Goal: Information Seeking & Learning: Check status

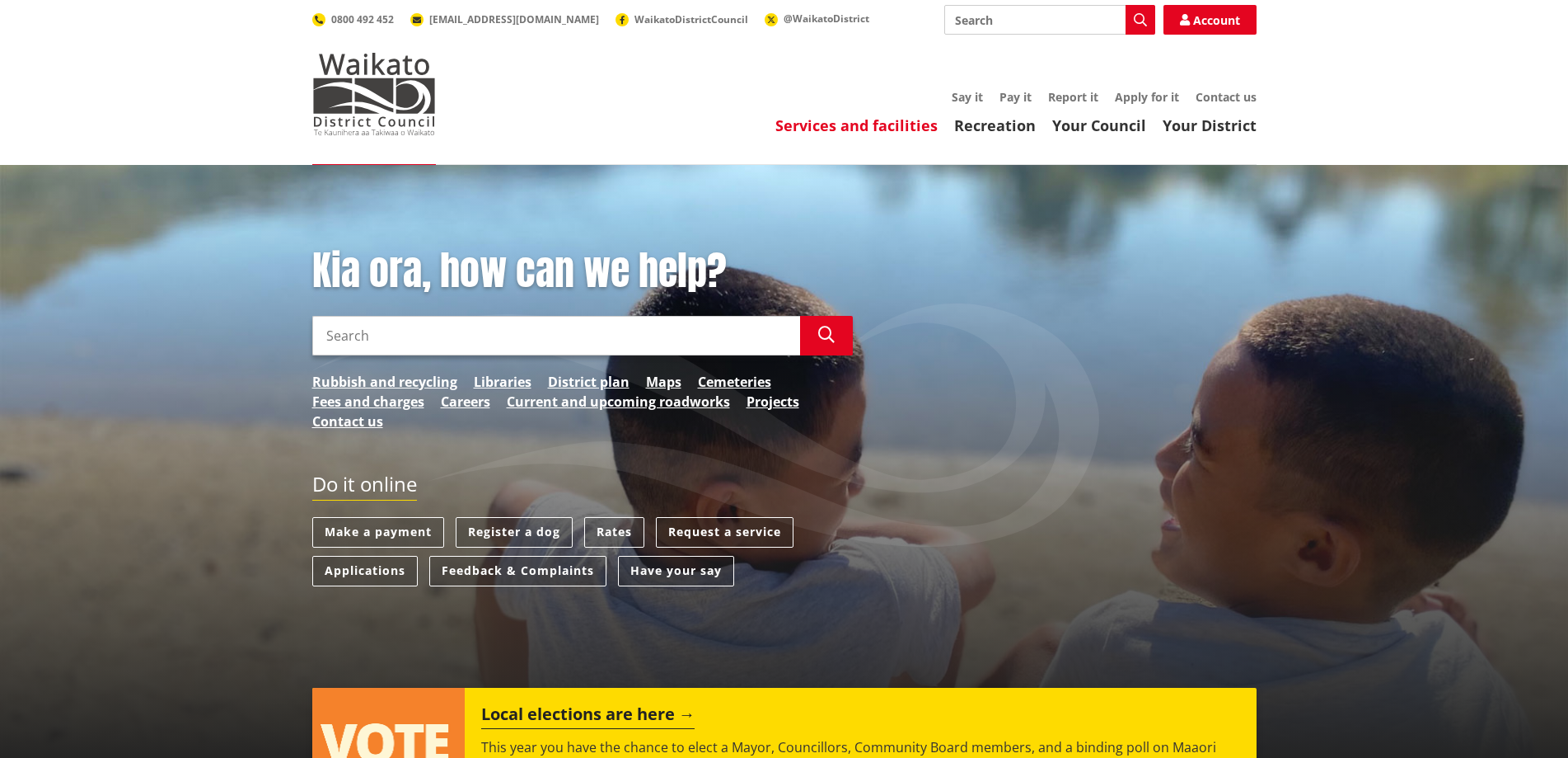
click at [884, 129] on link "Services and facilities" at bounding box center [856, 125] width 162 height 20
click at [857, 131] on link "Services and facilities" at bounding box center [856, 125] width 162 height 20
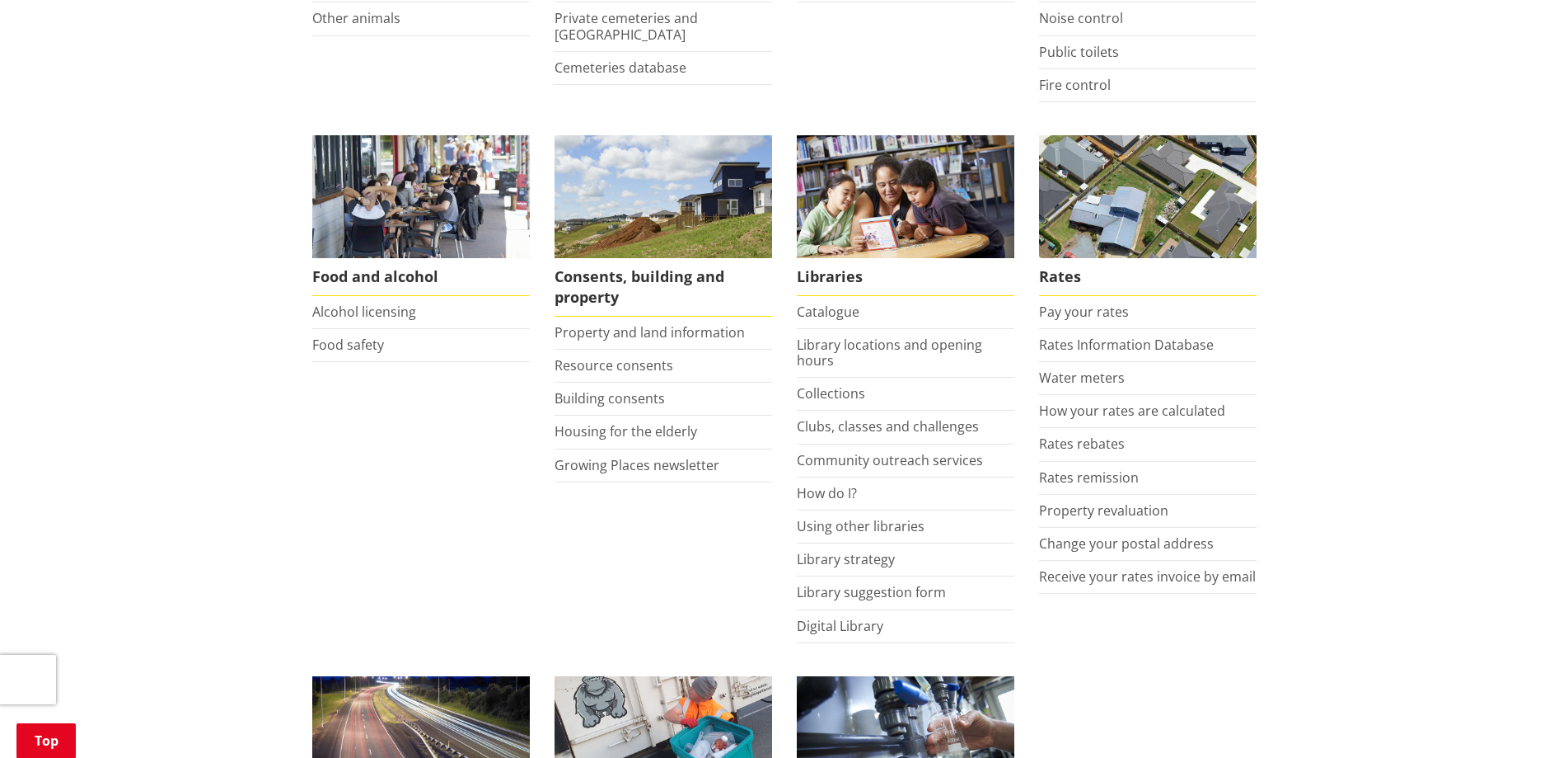
scroll to position [577, 0]
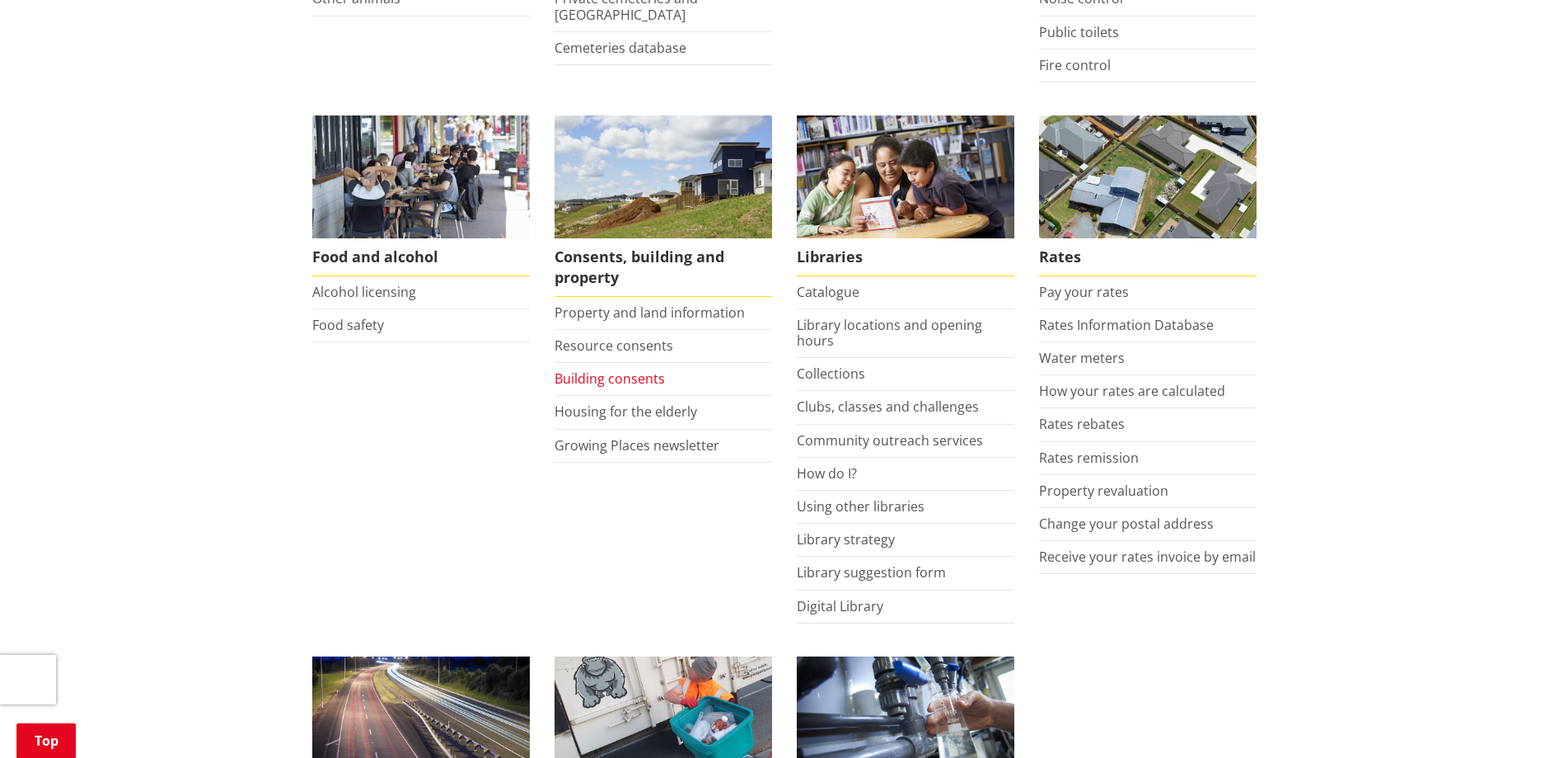
click at [579, 379] on link "Building consents" at bounding box center [609, 379] width 110 height 18
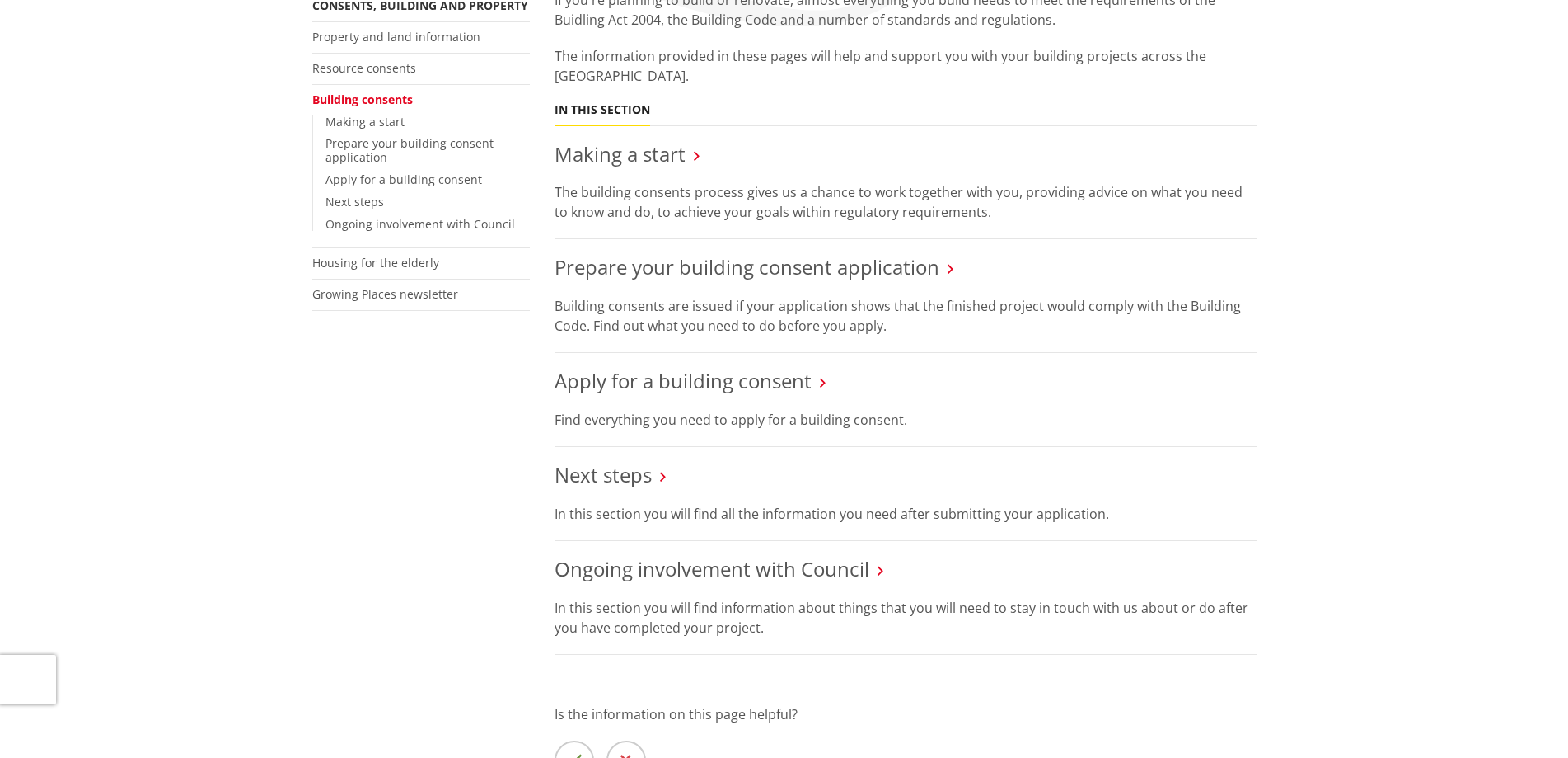
scroll to position [413, 0]
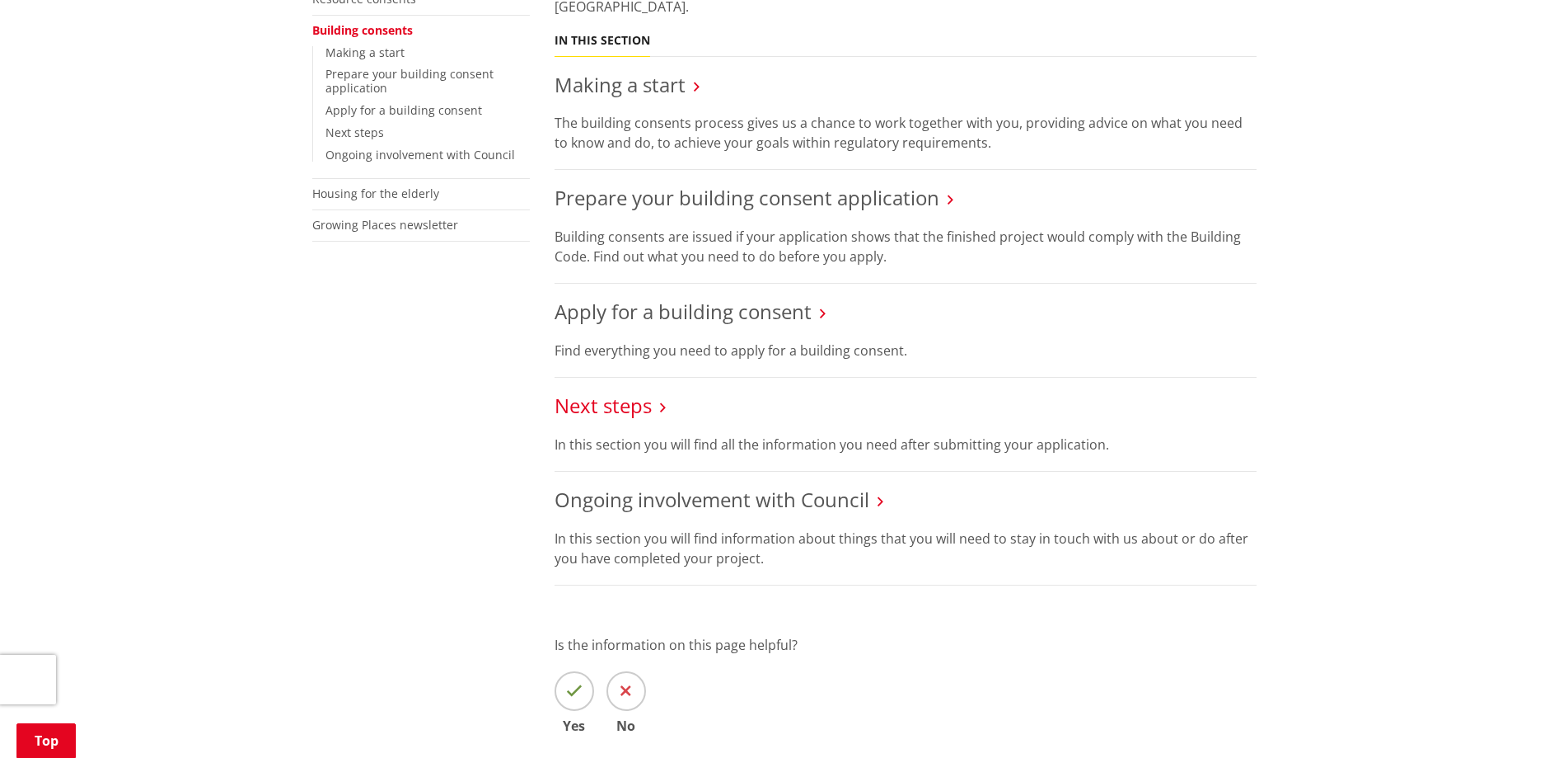
click at [609, 403] on link "Next steps" at bounding box center [603, 405] width 97 height 27
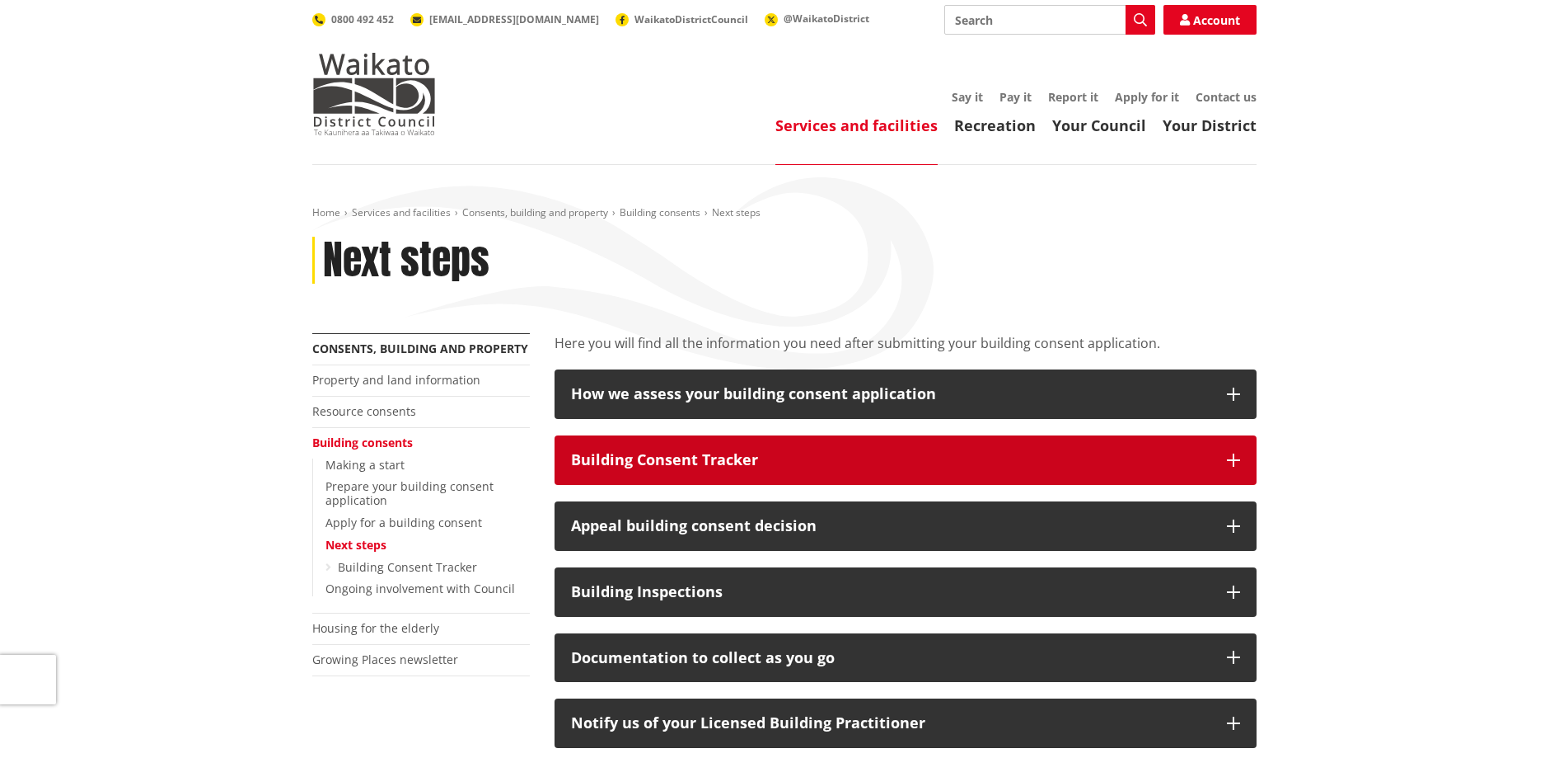
click at [727, 462] on div "Building Consent Tracker" at bounding box center [890, 461] width 639 height 17
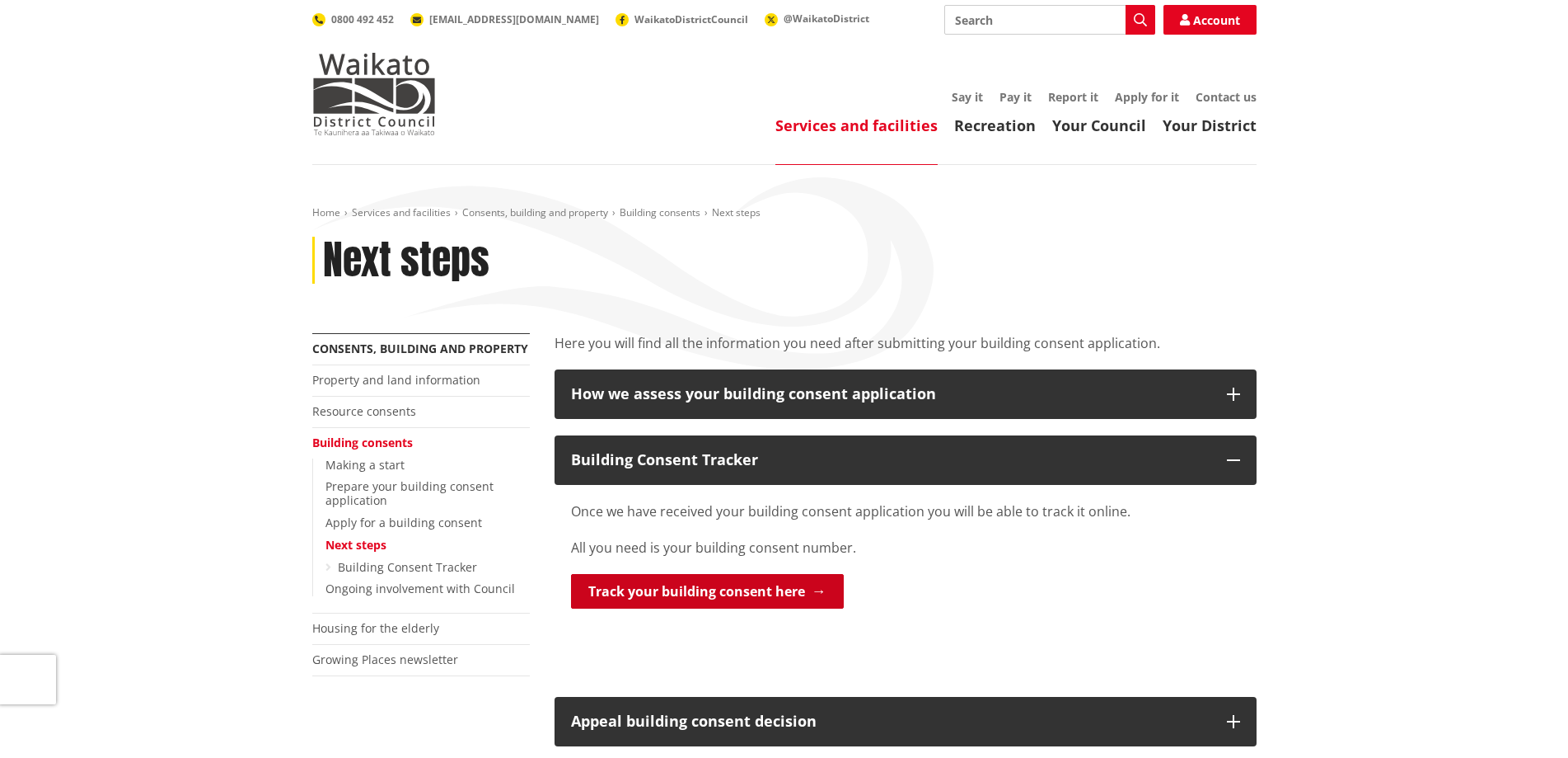
click at [734, 591] on link "Track your building consent here" at bounding box center [707, 591] width 273 height 34
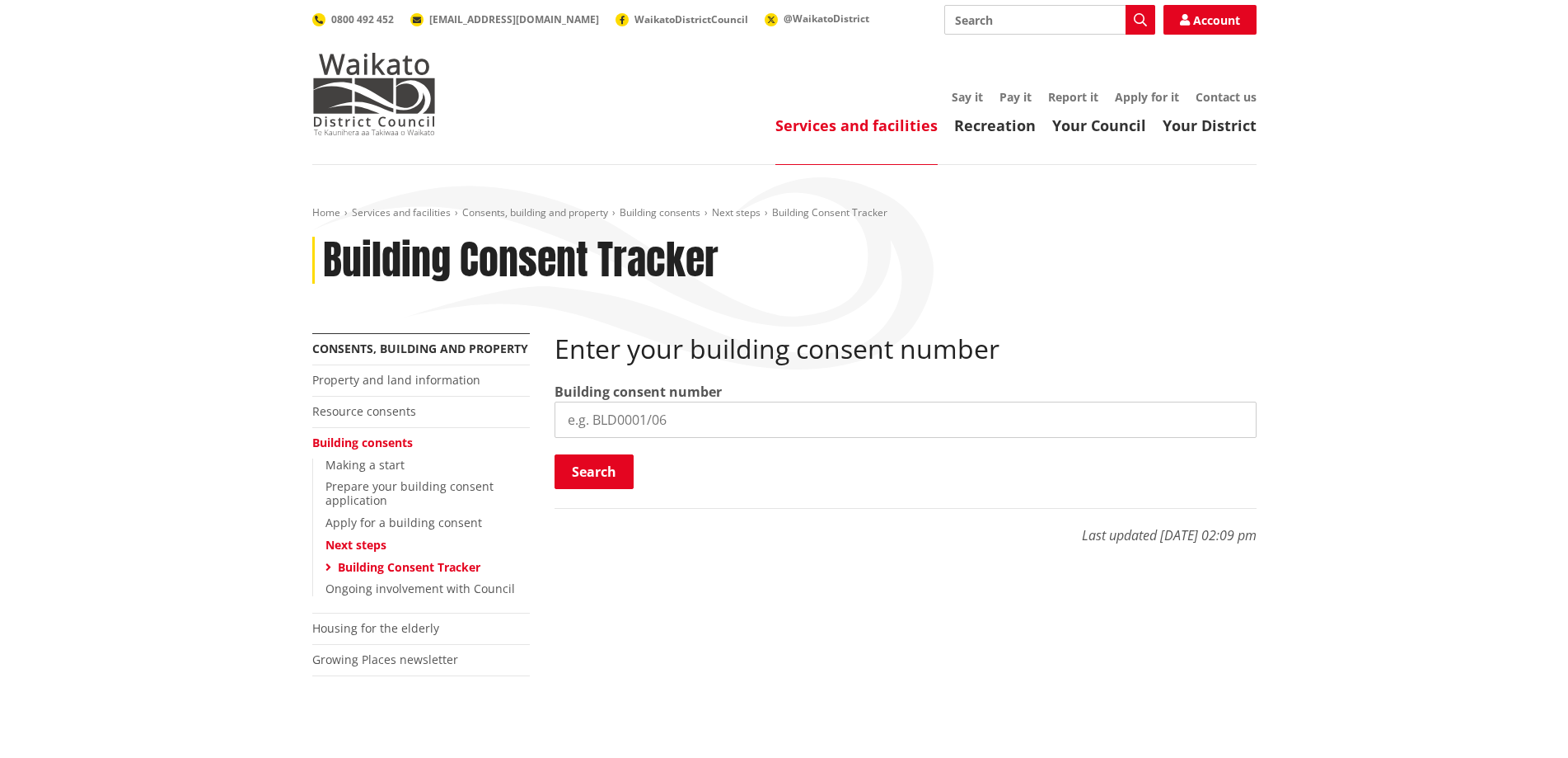
click at [679, 419] on input "search" at bounding box center [905, 419] width 702 height 36
type input "BLD0072/26"
click at [612, 465] on button "Search" at bounding box center [594, 471] width 79 height 34
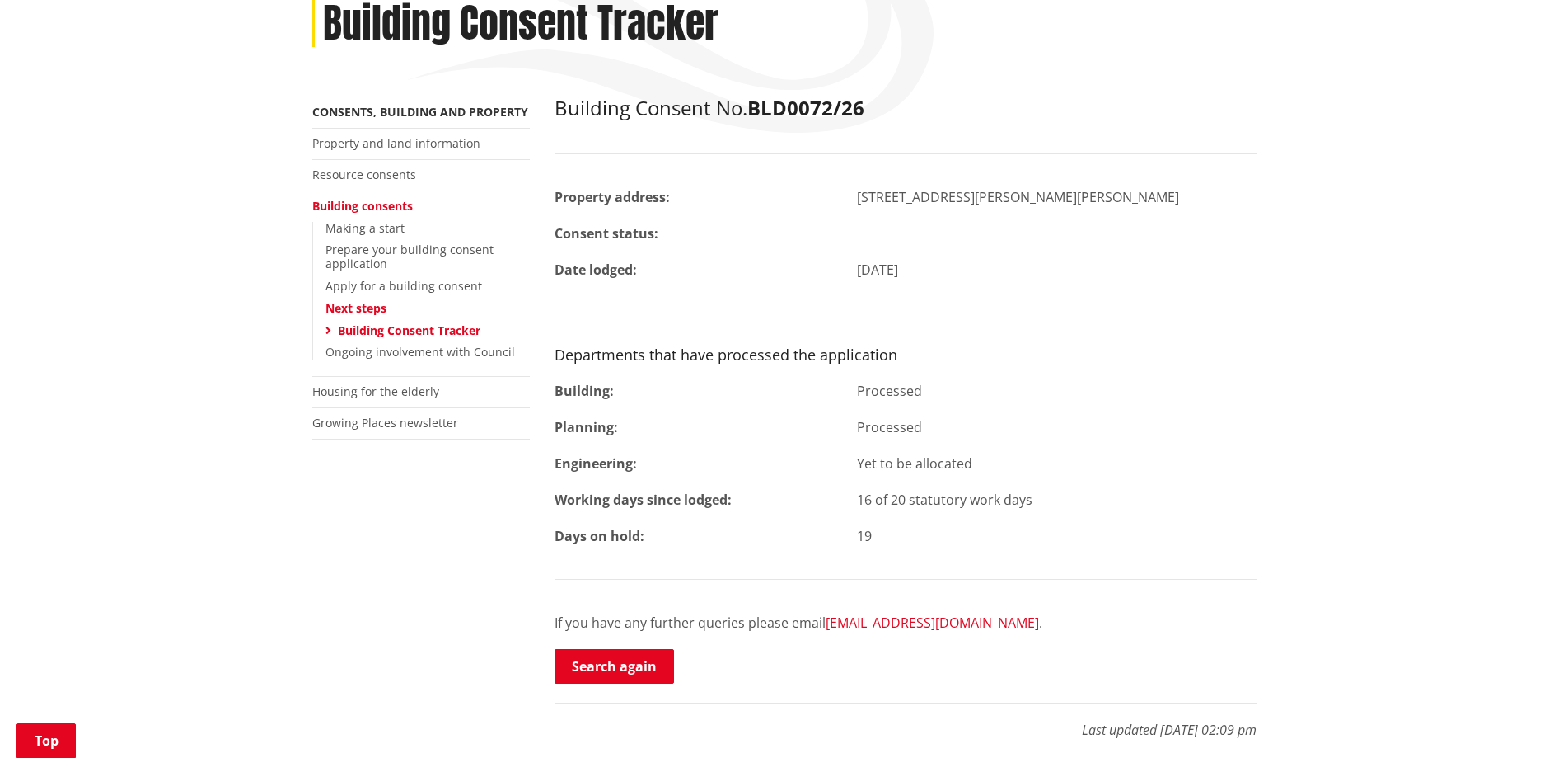
scroll to position [247, 0]
